Goal: Information Seeking & Learning: Learn about a topic

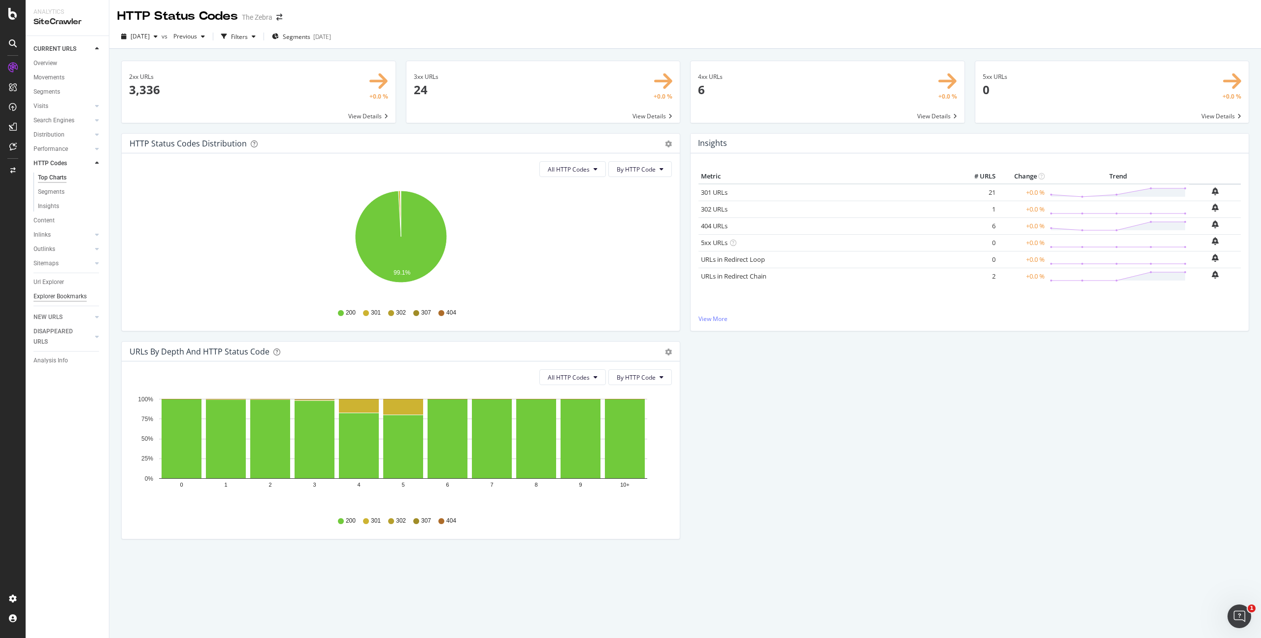
click at [71, 296] on div "Explorer Bookmarks" at bounding box center [60, 296] width 53 height 10
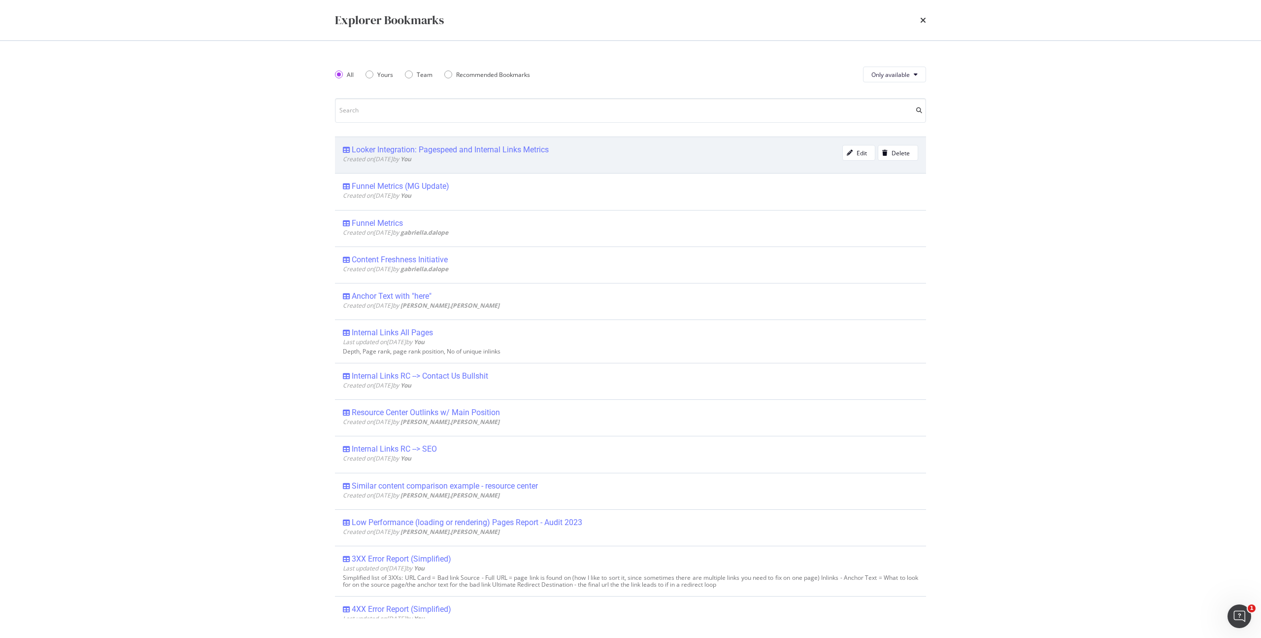
click at [426, 149] on div "Looker Integration: Pagespeed and Internal Links Metrics" at bounding box center [450, 150] width 197 height 10
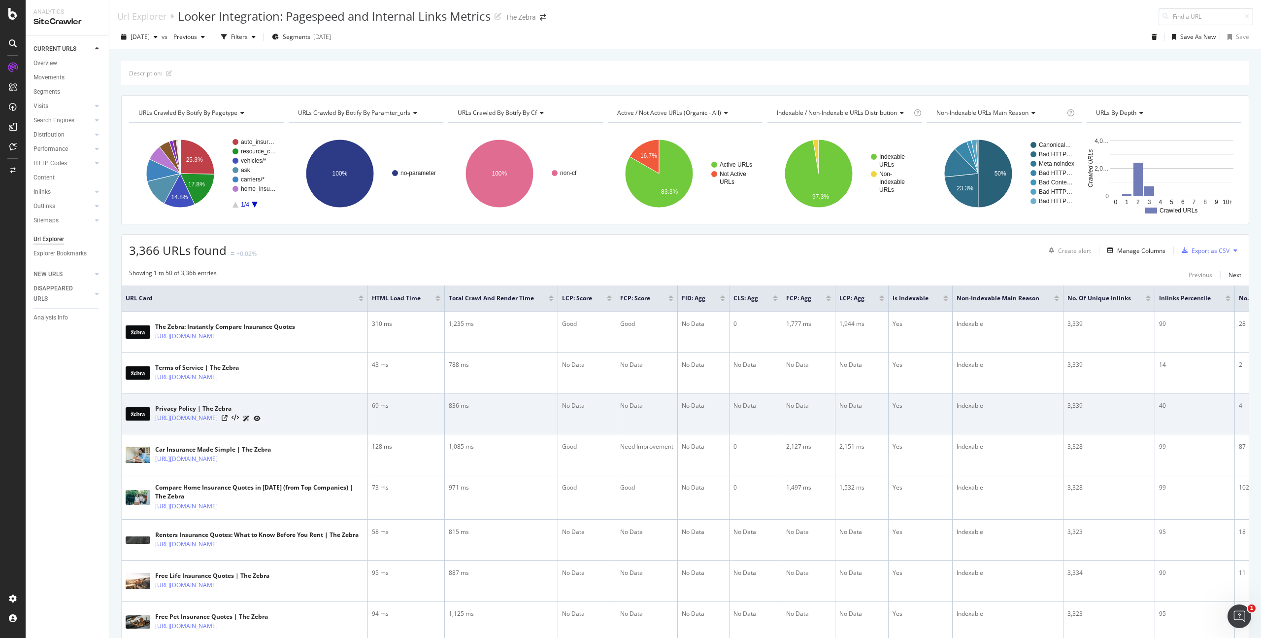
scroll to position [0, 132]
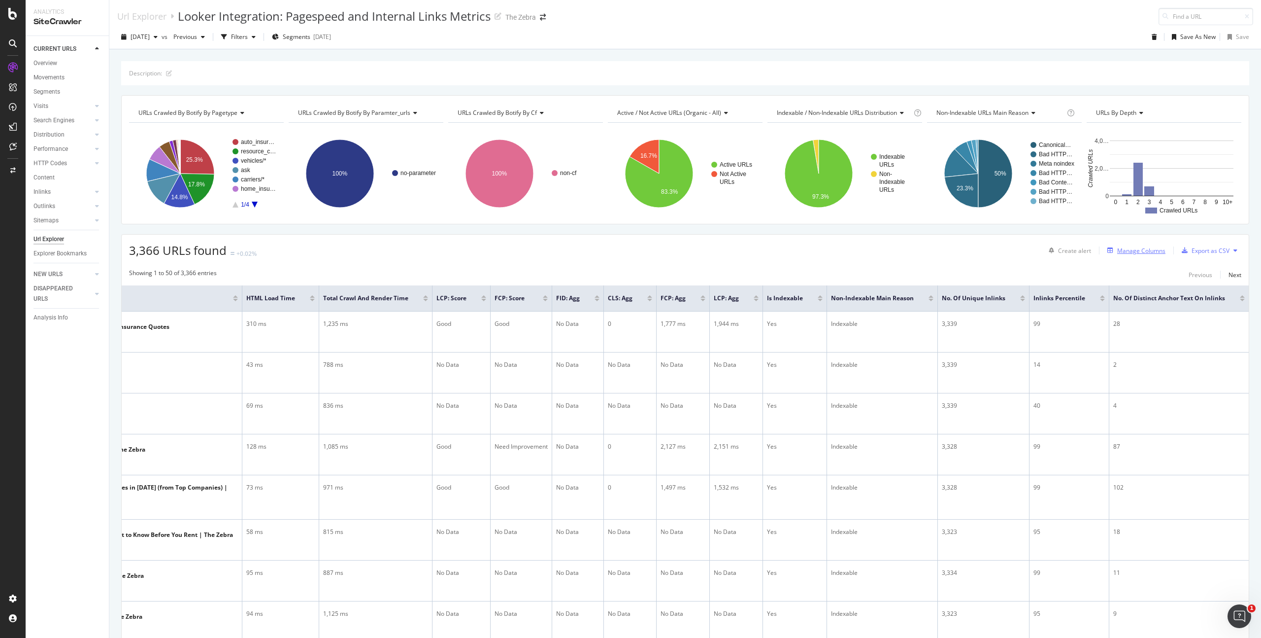
click at [1126, 252] on div "Manage Columns" at bounding box center [1142, 250] width 48 height 8
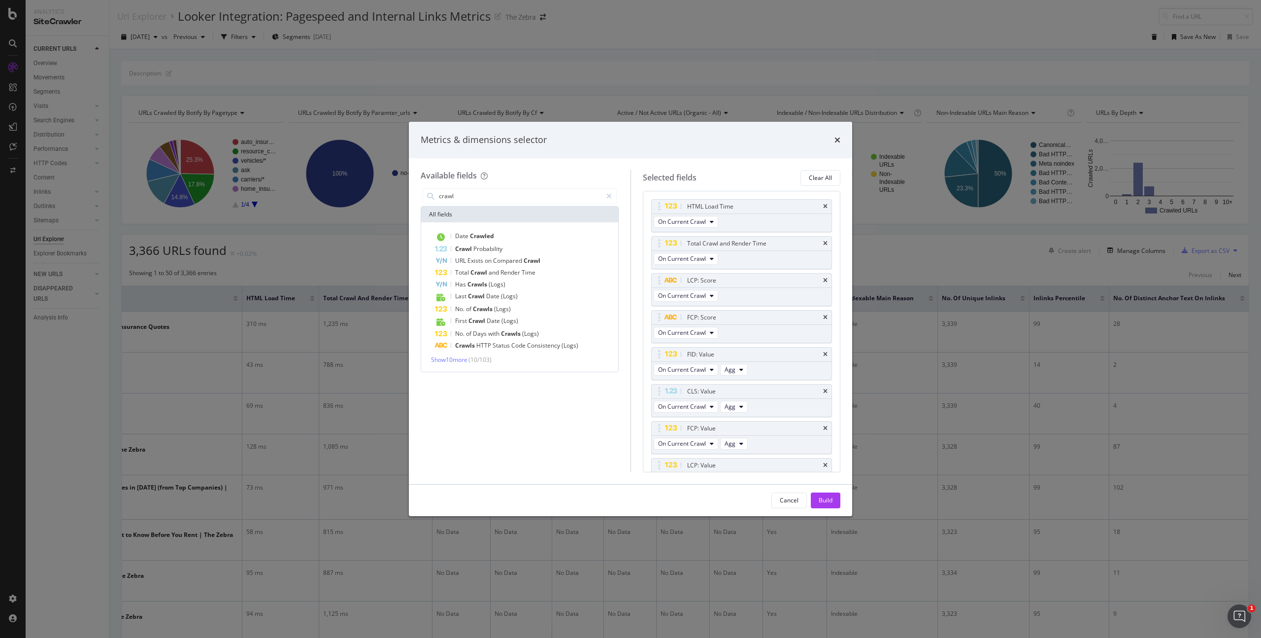
scroll to position [0, 124]
click at [518, 194] on input "crawl" at bounding box center [520, 196] width 164 height 15
type input "no of crawl"
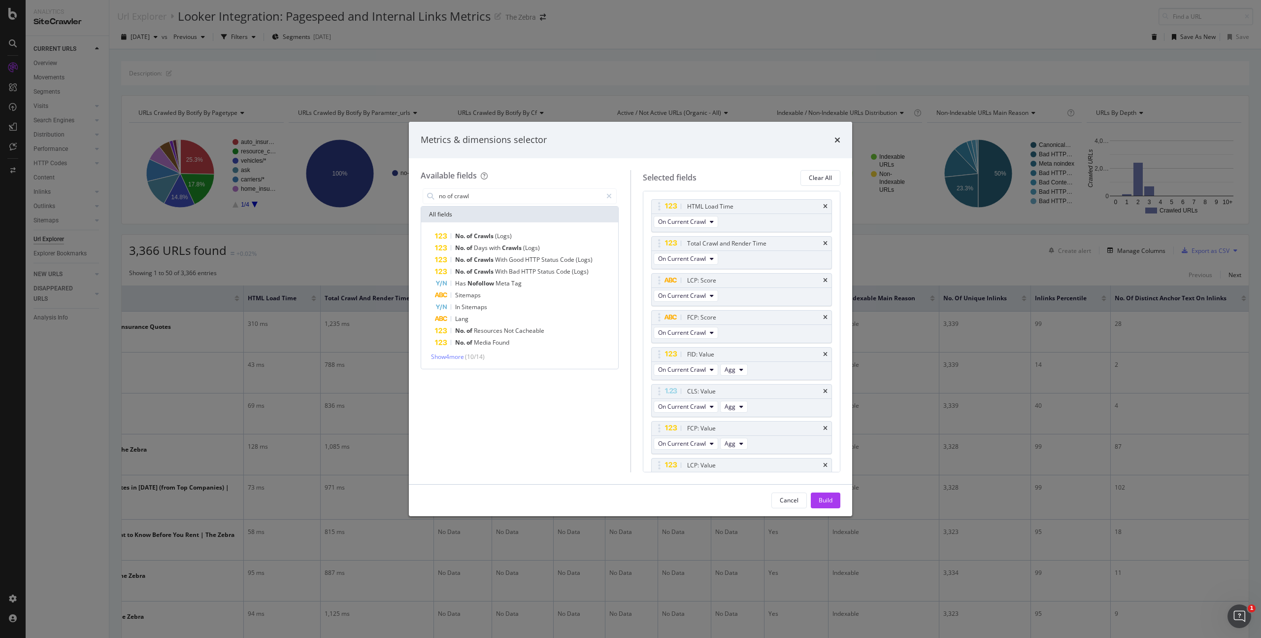
click at [382, 257] on div "Metrics & dimensions selector Available fields no of crawl All fields No. of Cr…" at bounding box center [630, 319] width 1261 height 638
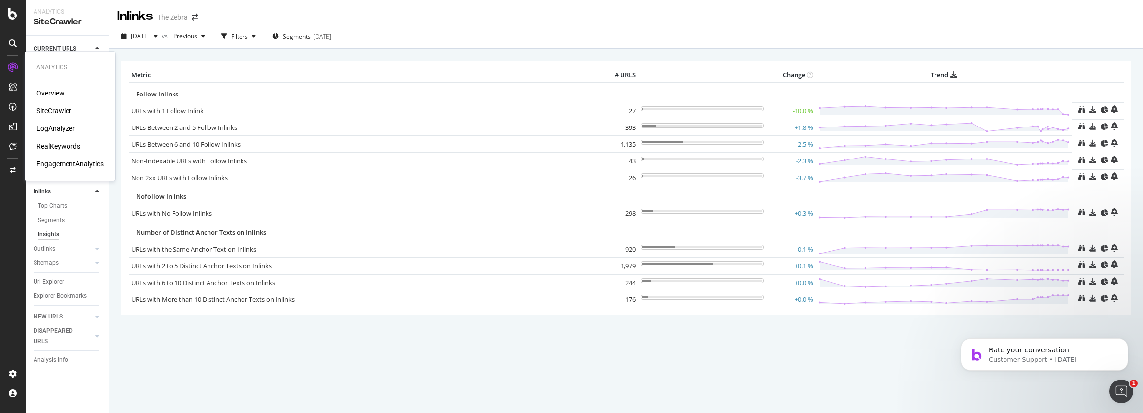
click at [48, 127] on div "LogAnalyzer" at bounding box center [55, 129] width 38 height 10
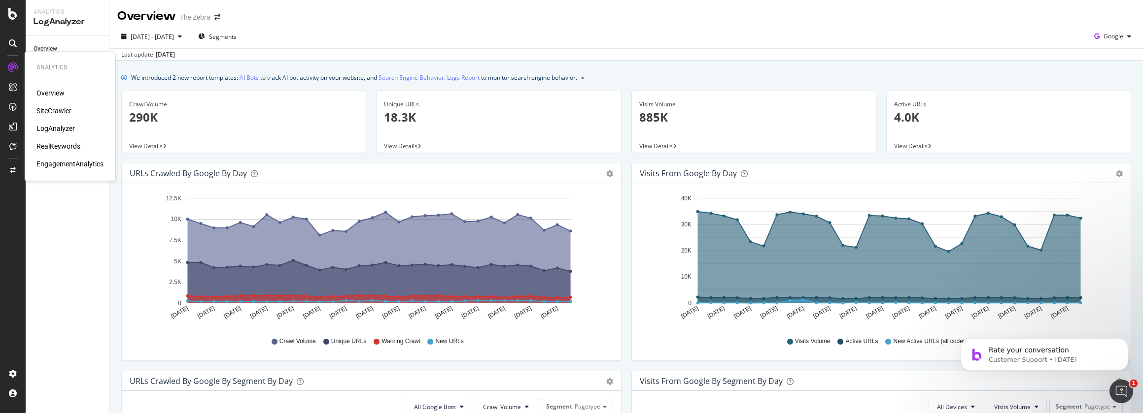
click at [41, 128] on div "LogAnalyzer" at bounding box center [55, 129] width 38 height 10
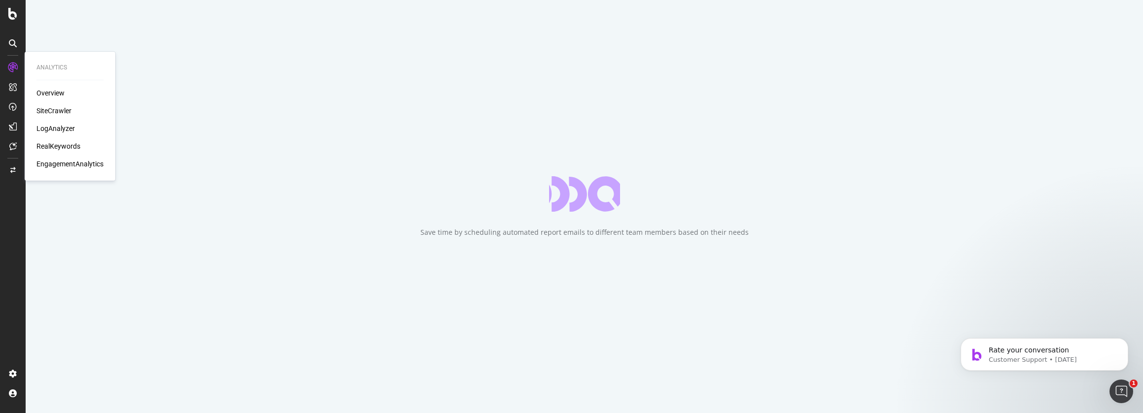
click at [59, 124] on div "LogAnalyzer" at bounding box center [55, 129] width 38 height 10
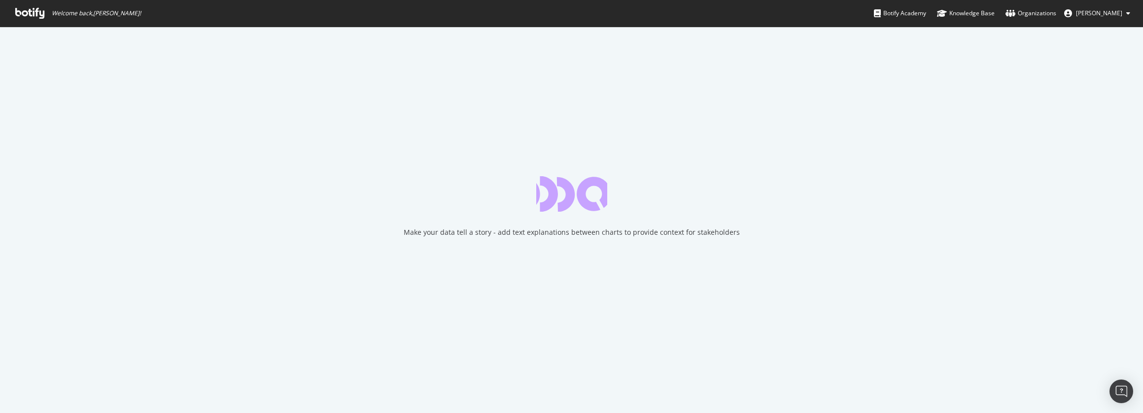
click at [33, 13] on icon at bounding box center [29, 13] width 29 height 11
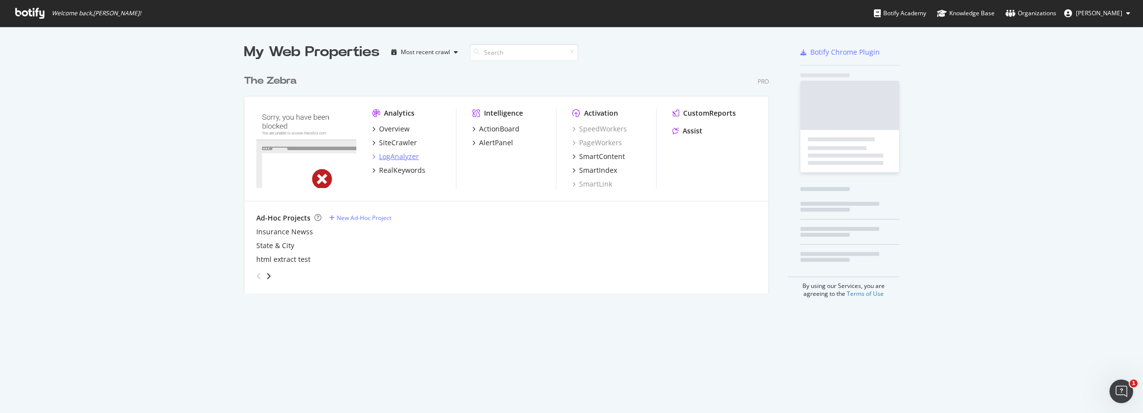
scroll to position [224, 525]
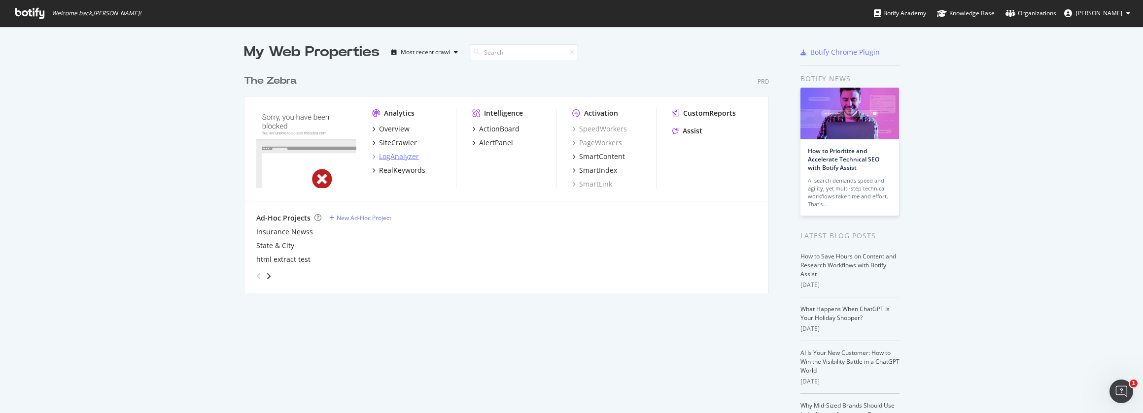
click at [387, 153] on div "LogAnalyzer" at bounding box center [399, 157] width 40 height 10
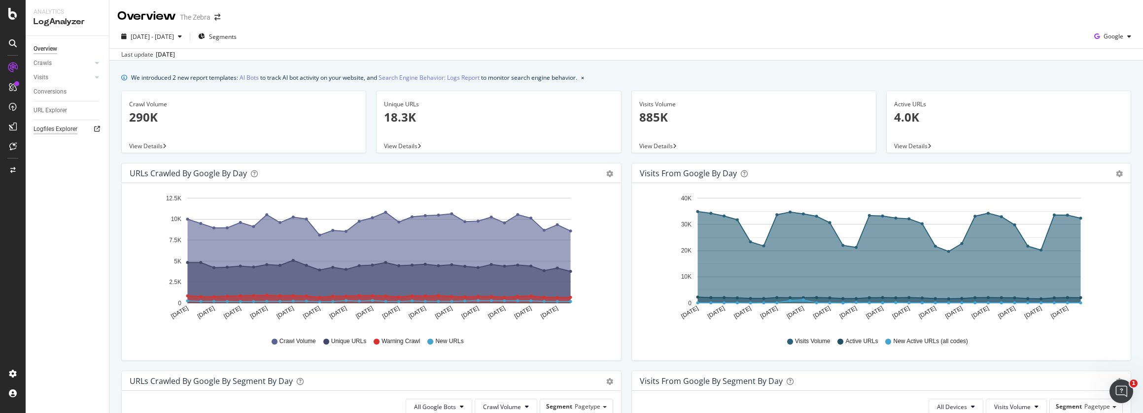
click at [76, 128] on div "Logfiles Explorer" at bounding box center [56, 129] width 44 height 10
click at [59, 104] on div "URL Explorer" at bounding box center [71, 110] width 75 height 14
click at [59, 109] on div "URL Explorer" at bounding box center [51, 110] width 34 height 10
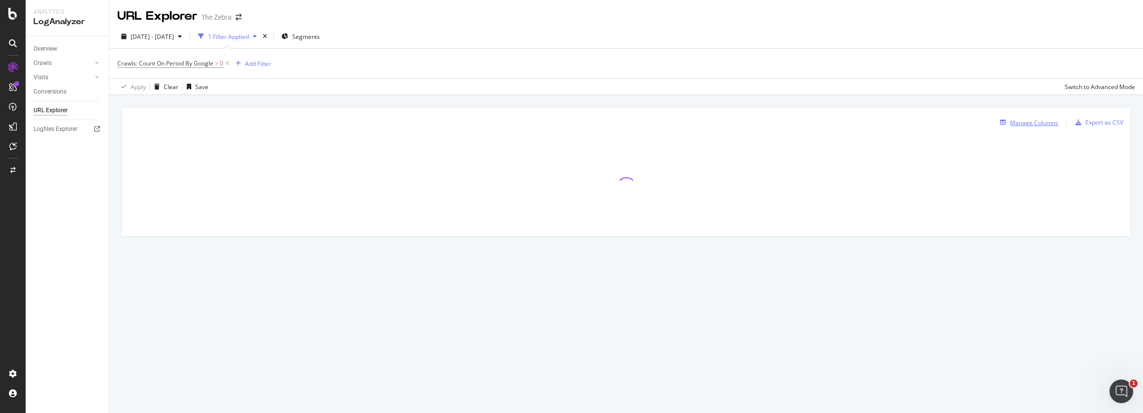
click at [1012, 120] on div "Manage Columns" at bounding box center [1034, 123] width 48 height 8
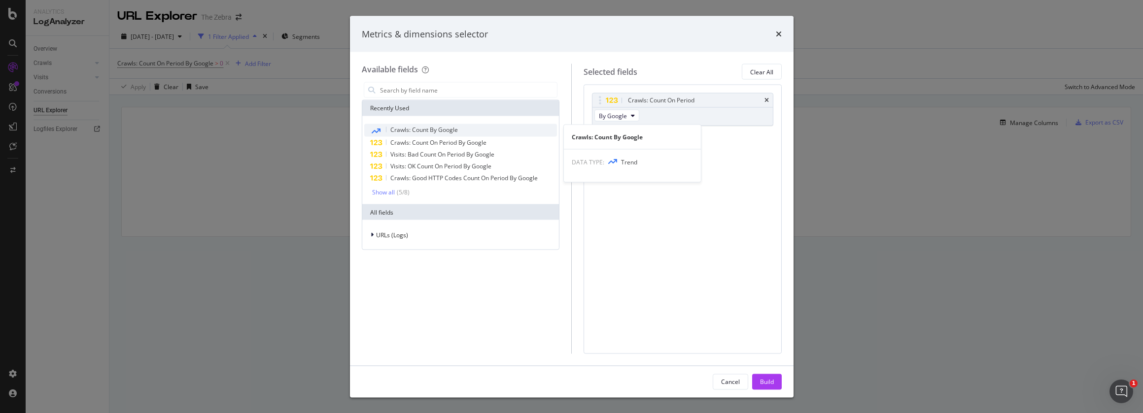
click at [453, 127] on span "Crawls: Count By Google" at bounding box center [424, 130] width 68 height 8
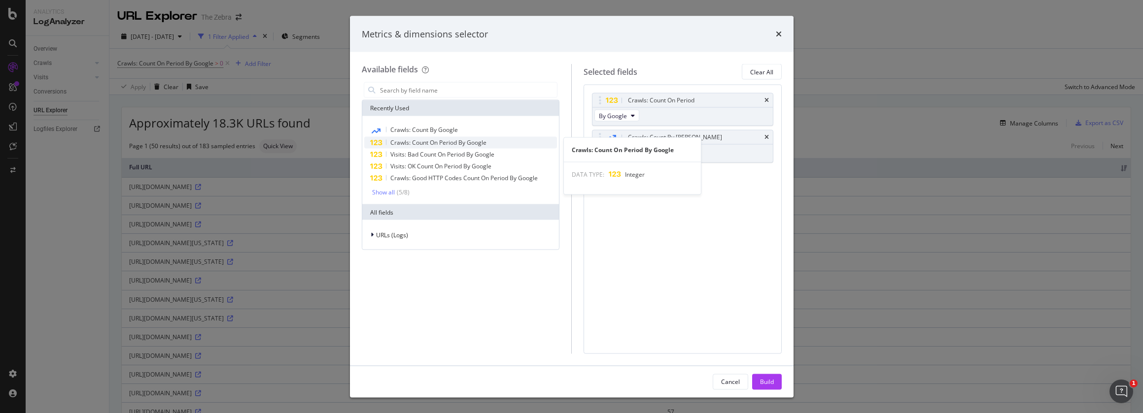
click at [480, 144] on span "Crawls: Count On Period By Google" at bounding box center [438, 142] width 96 height 8
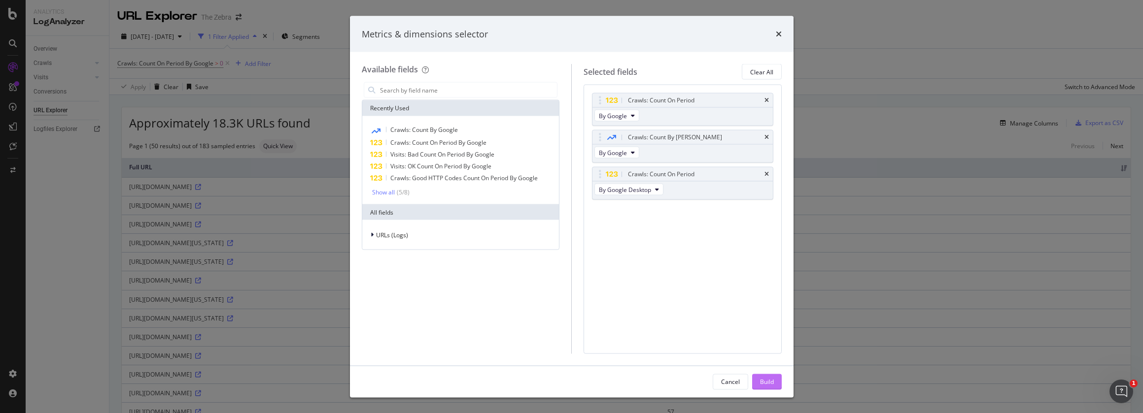
click at [776, 385] on button "Build" at bounding box center [767, 382] width 30 height 16
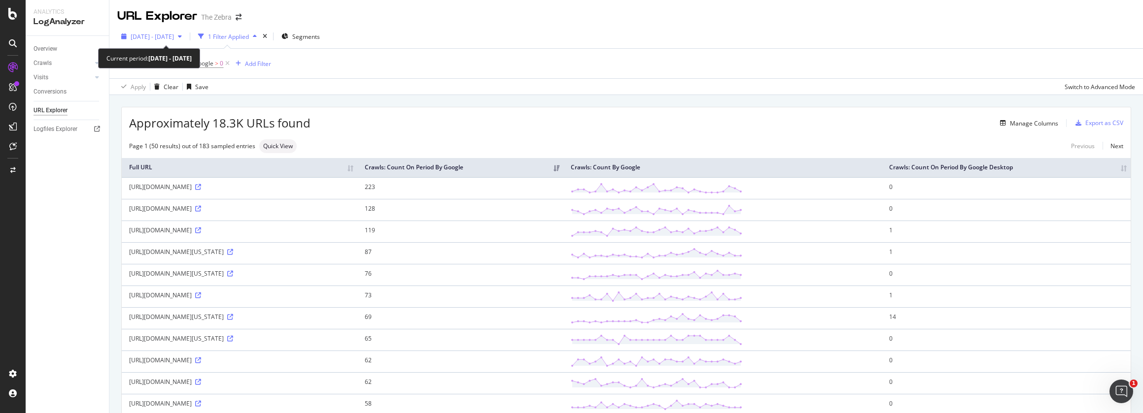
click at [174, 36] on span "2025 Aug. 12th - Sep. 10th" at bounding box center [152, 37] width 43 height 8
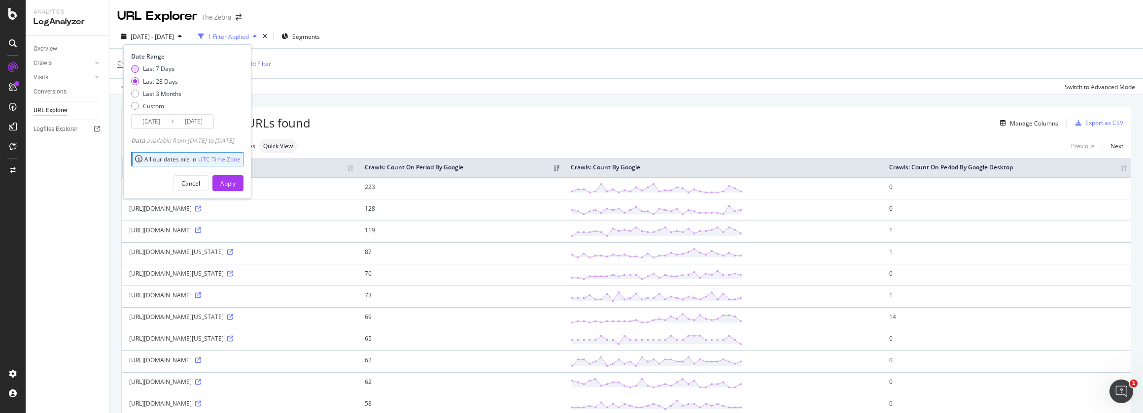
click at [164, 68] on div "Last 7 Days" at bounding box center [159, 69] width 32 height 8
type input "2025/09/04"
click at [236, 185] on div "Apply" at bounding box center [227, 183] width 15 height 8
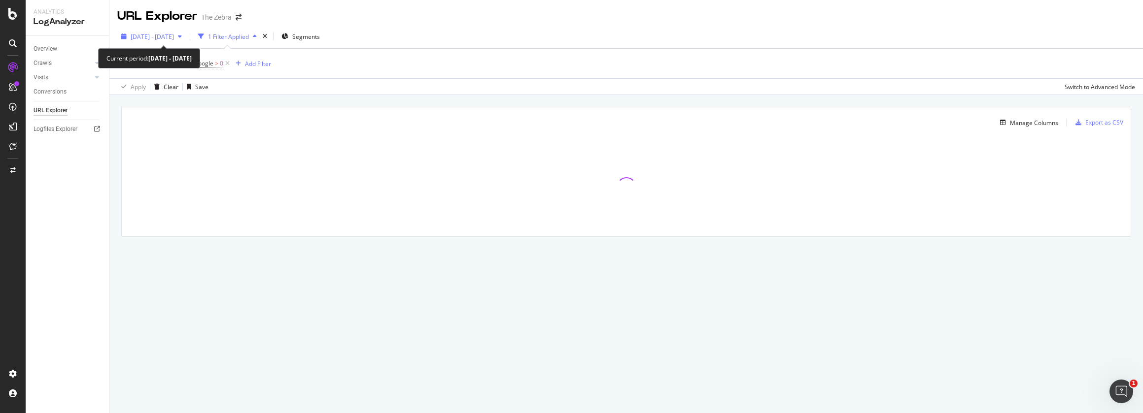
click at [174, 36] on span "2025 Sep. 4th - Sep. 10th" at bounding box center [152, 37] width 43 height 8
